Goal: Check status: Check status

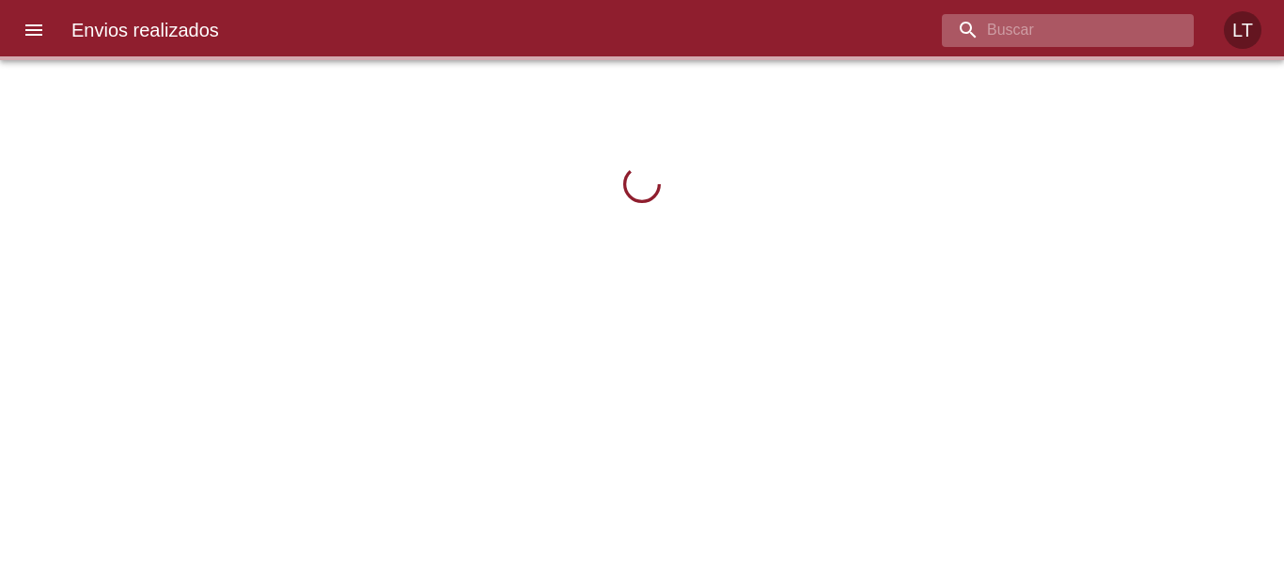
click at [1093, 23] on input "buscar" at bounding box center [1052, 30] width 220 height 33
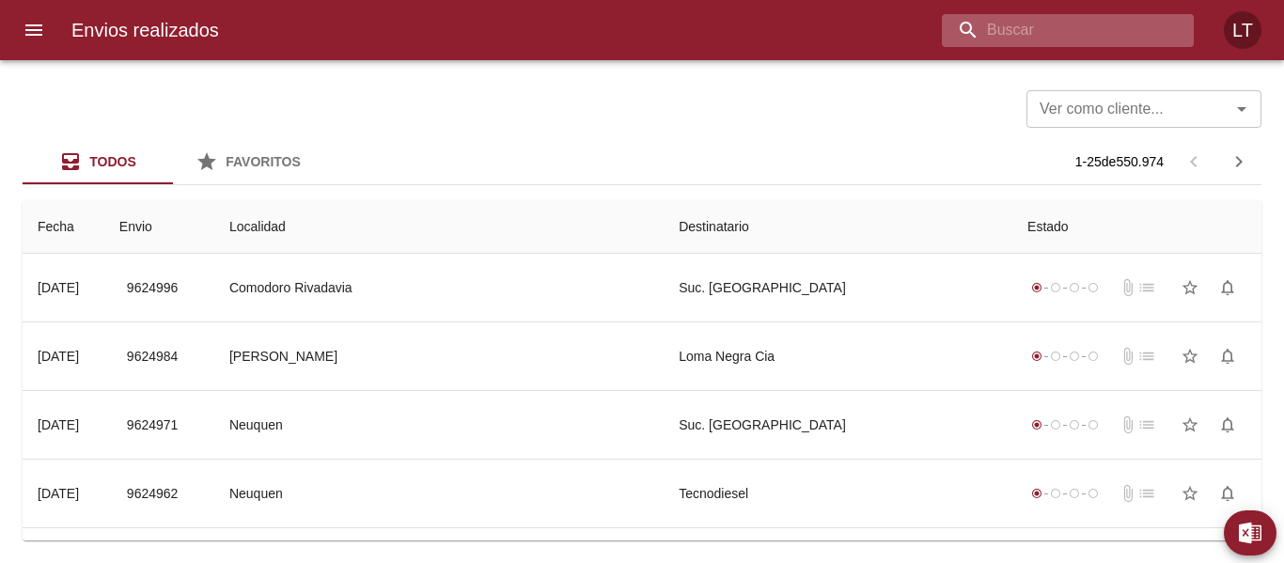
paste input "9599387"
type input "9599387"
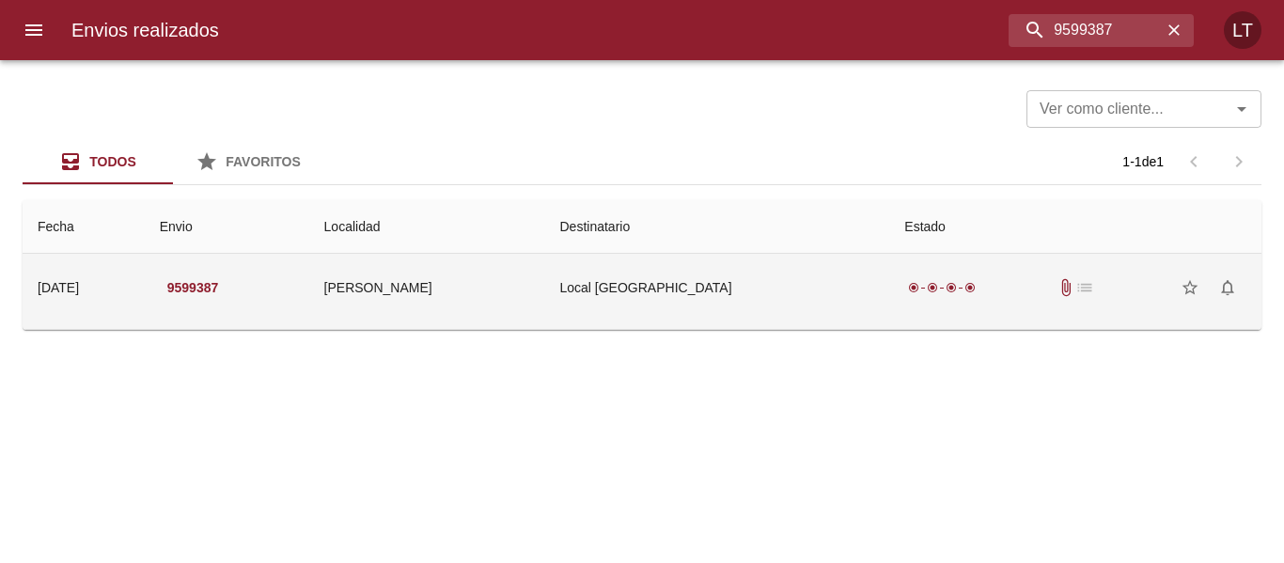
click at [739, 292] on td "Local [GEOGRAPHIC_DATA]" at bounding box center [716, 288] width 345 height 68
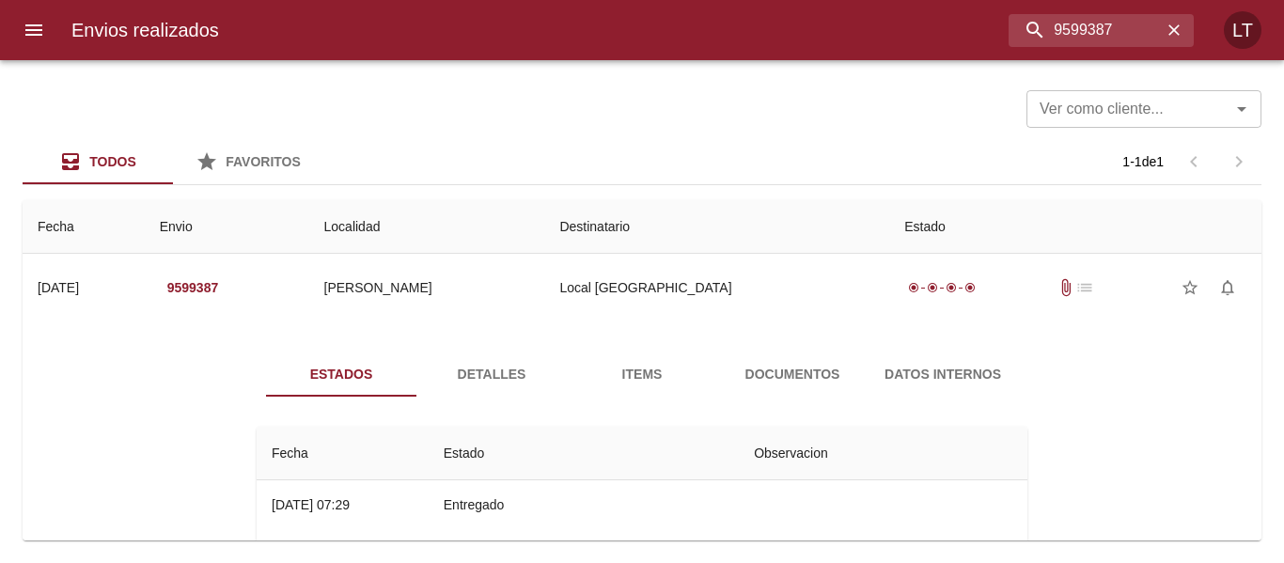
click at [511, 363] on span "Detalles" at bounding box center [492, 375] width 128 height 24
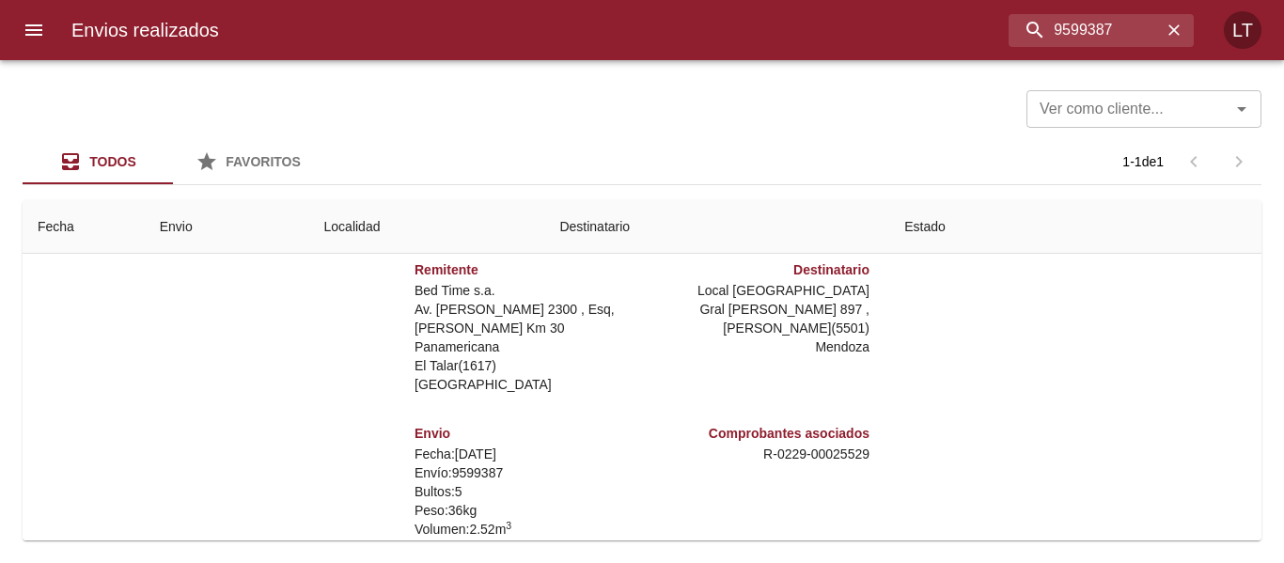
scroll to position [83, 0]
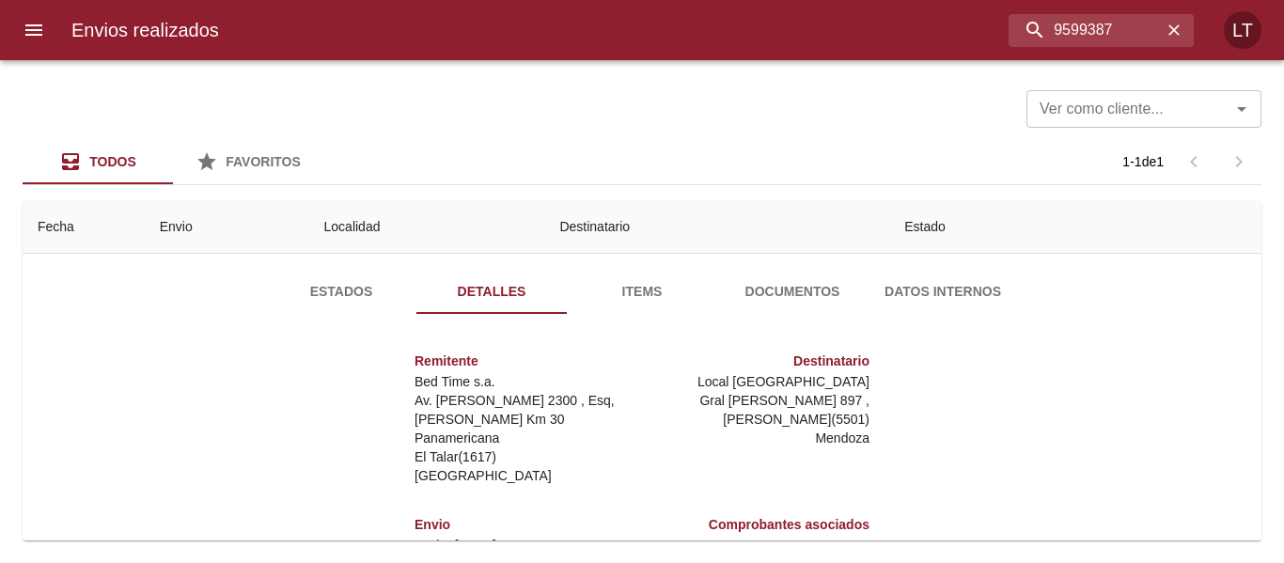
click at [801, 299] on span "Documentos" at bounding box center [793, 292] width 128 height 24
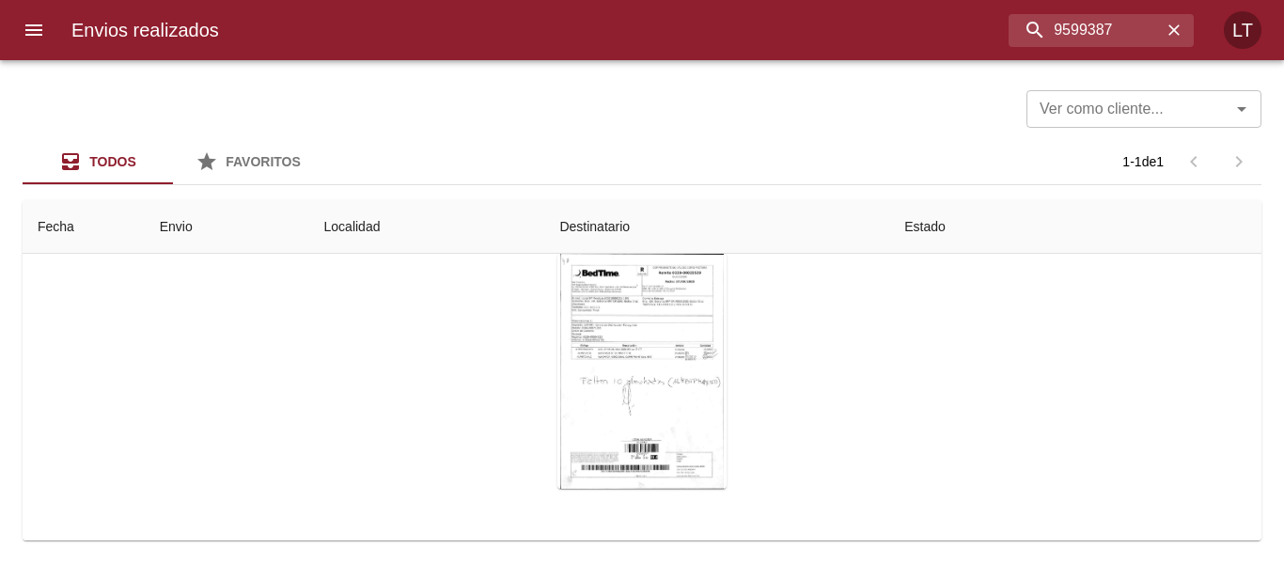
scroll to position [190, 0]
click at [648, 372] on div "Tabla de envíos del cliente" at bounding box center [642, 369] width 169 height 235
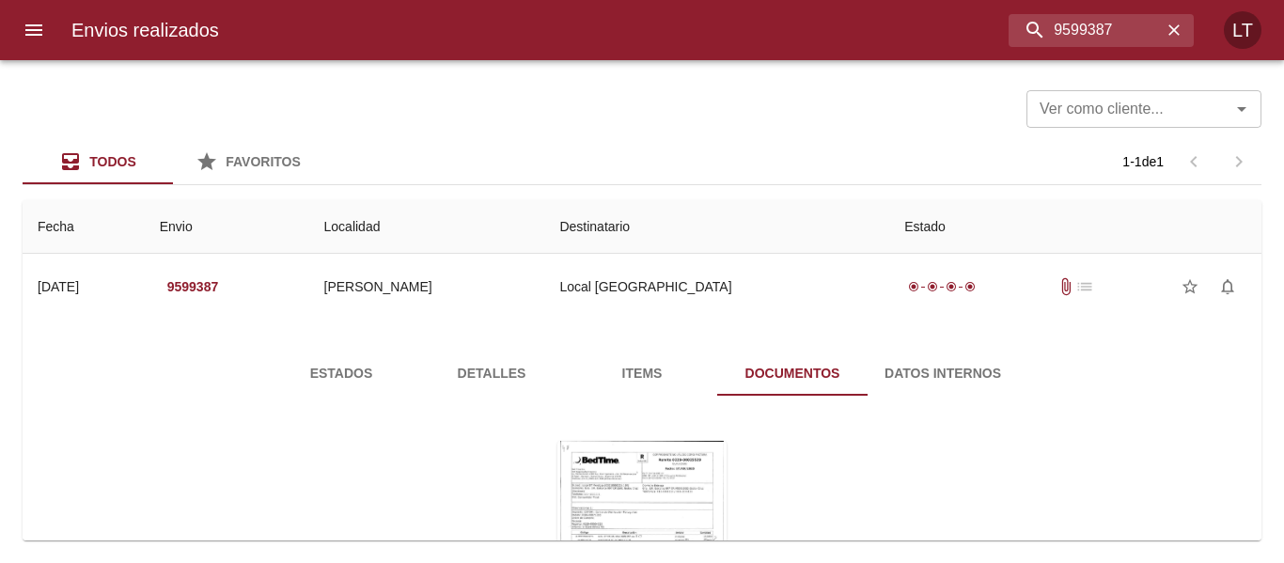
scroll to position [0, 0]
